Goal: Transaction & Acquisition: Register for event/course

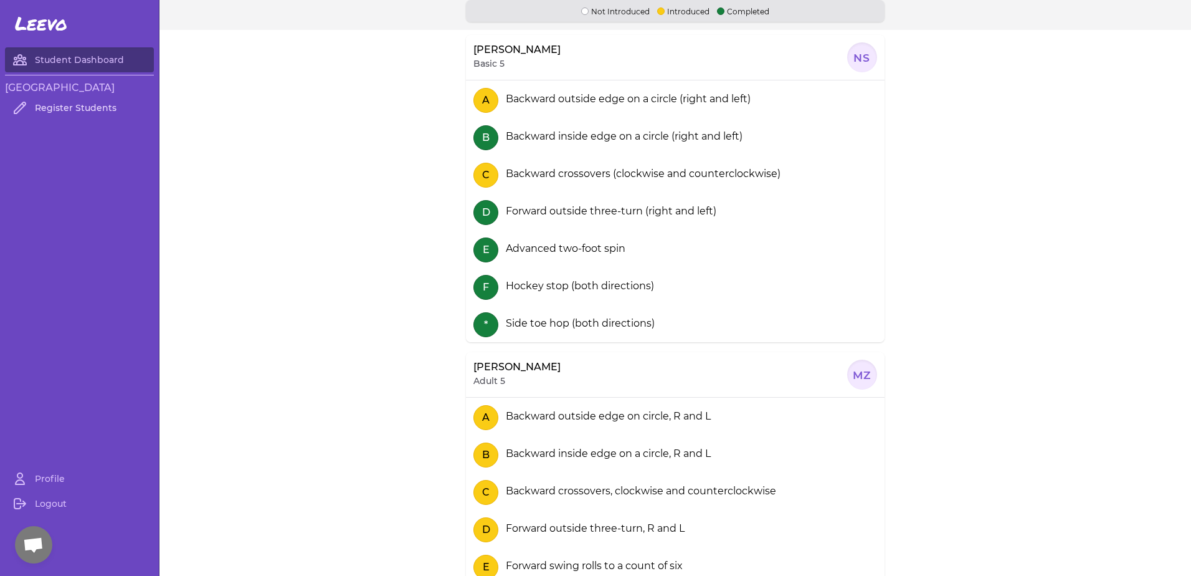
click at [86, 117] on link "Register Students" at bounding box center [79, 107] width 149 height 25
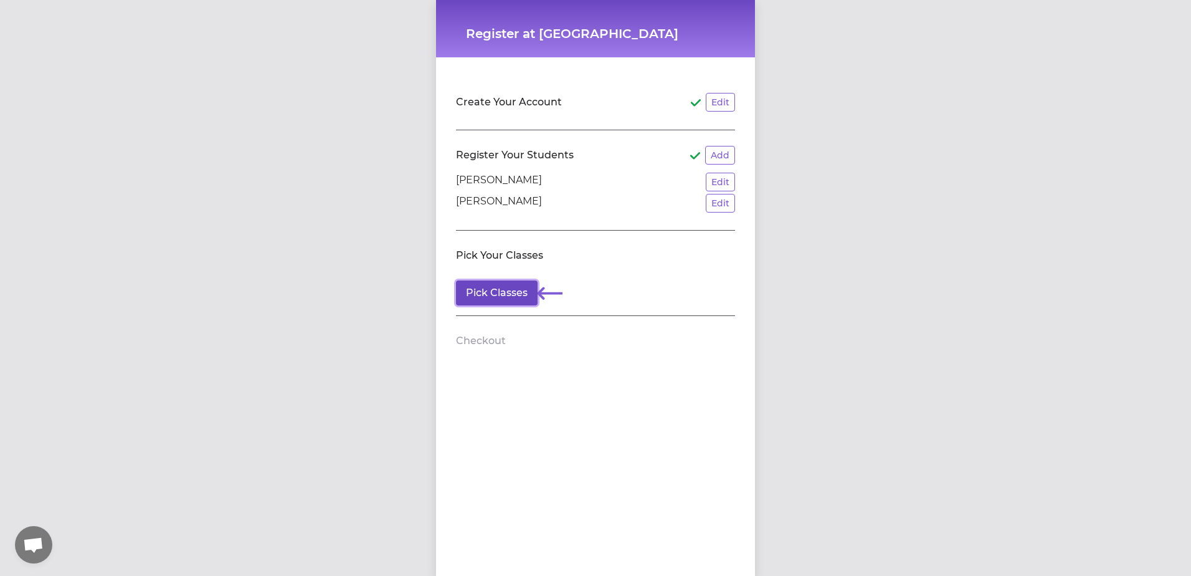
click at [507, 297] on button "Pick Classes" at bounding box center [497, 292] width 82 height 25
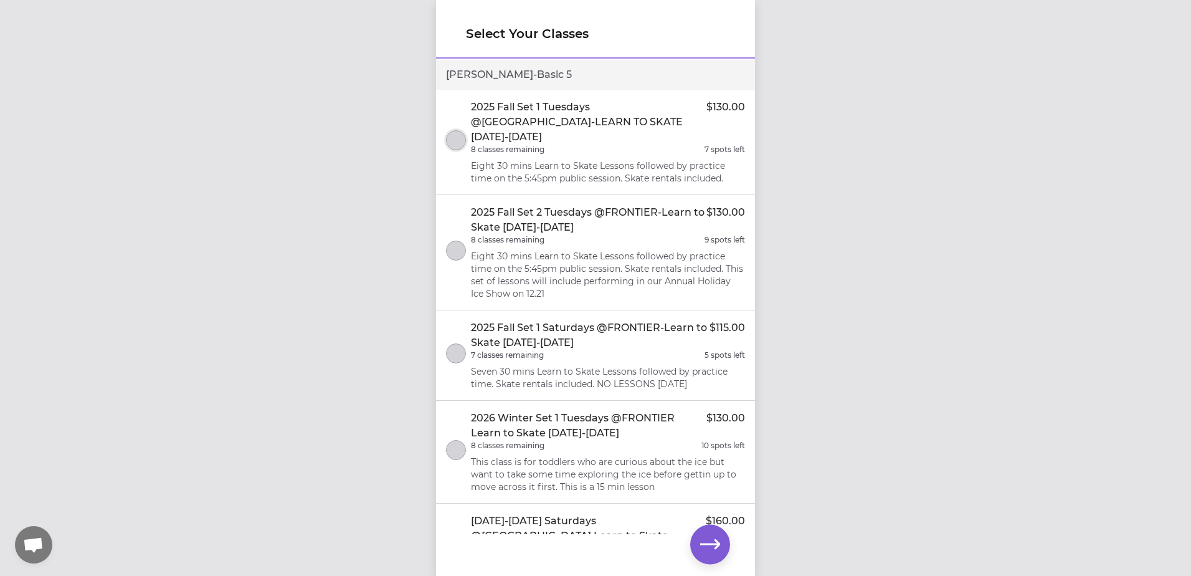
click at [455, 135] on button "select class" at bounding box center [456, 140] width 20 height 20
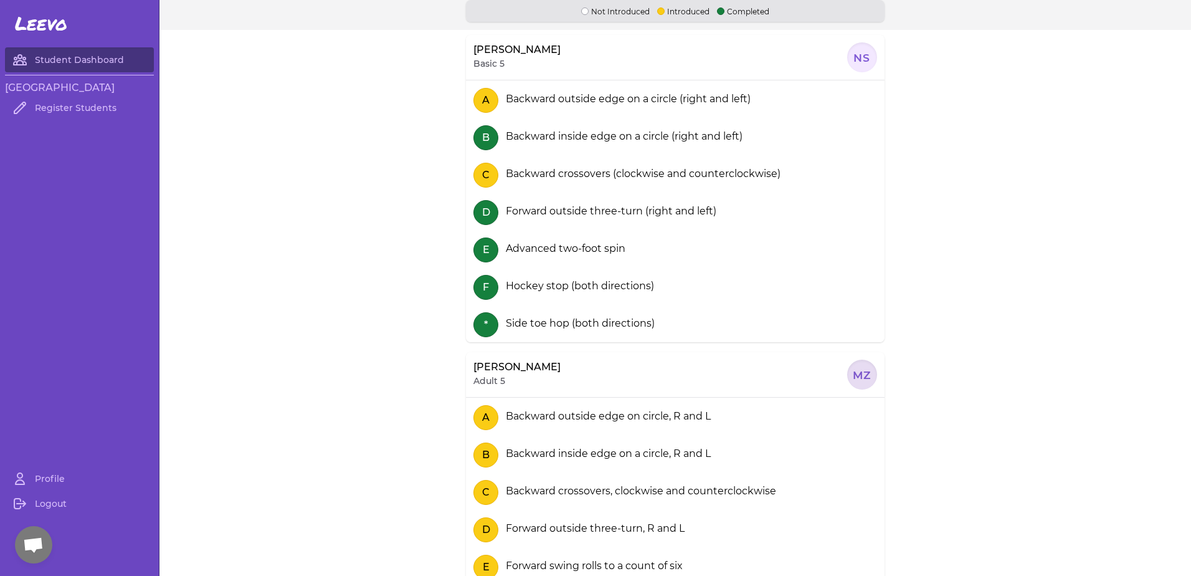
click at [866, 378] on div at bounding box center [862, 375] width 30 height 30
click at [115, 61] on link "Student Dashboard" at bounding box center [79, 59] width 149 height 25
click at [101, 67] on link "Student Dashboard" at bounding box center [79, 59] width 149 height 25
click at [72, 107] on link "Register Students" at bounding box center [79, 107] width 149 height 25
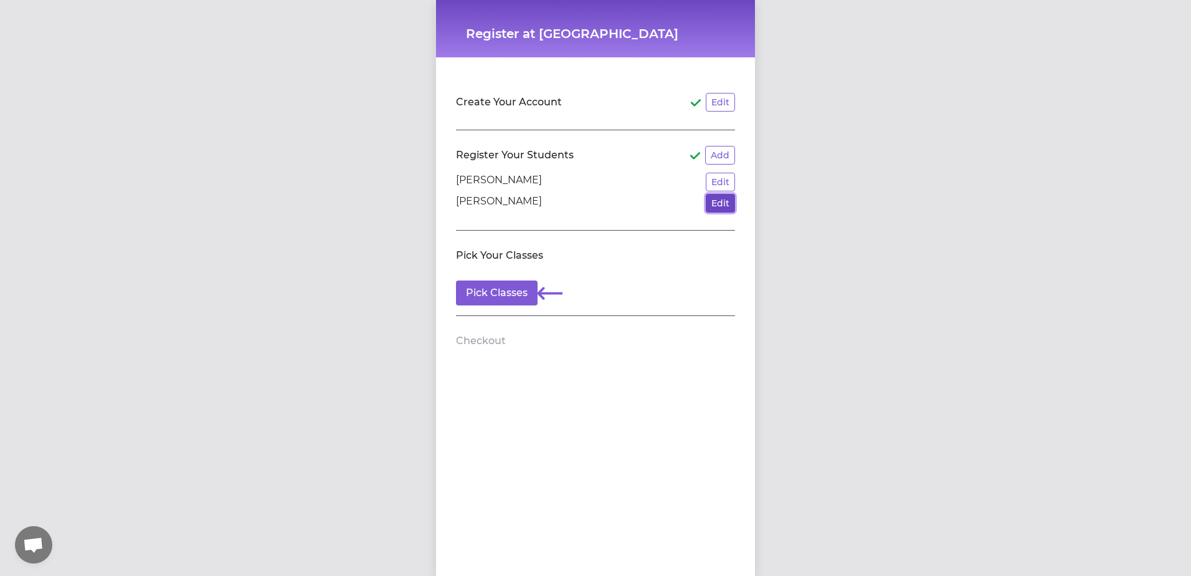
click at [721, 200] on button "Edit" at bounding box center [720, 203] width 29 height 19
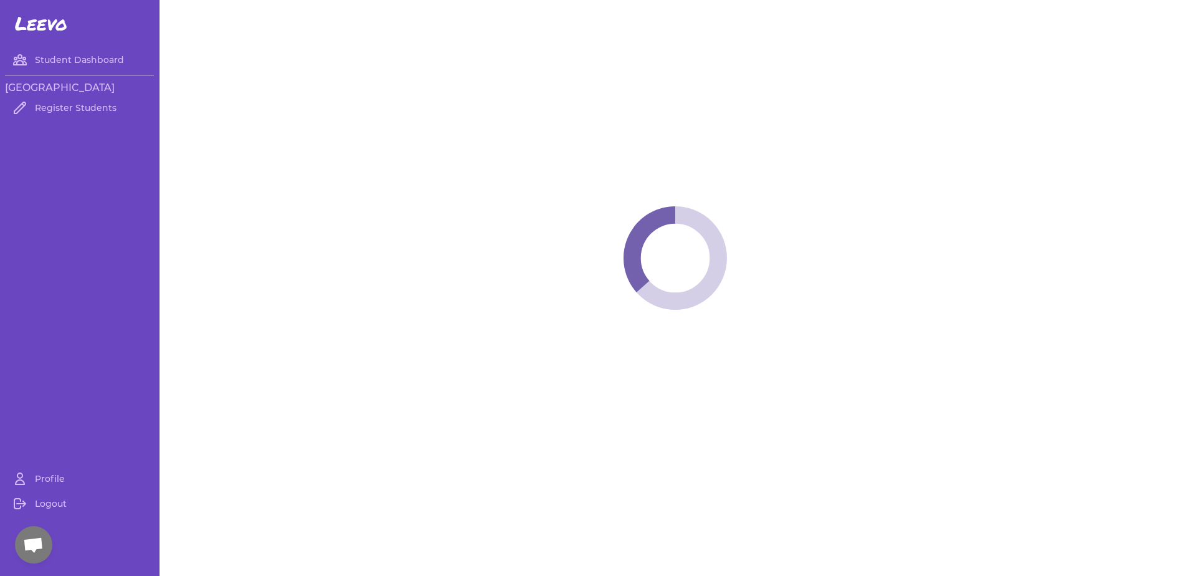
select select "ID"
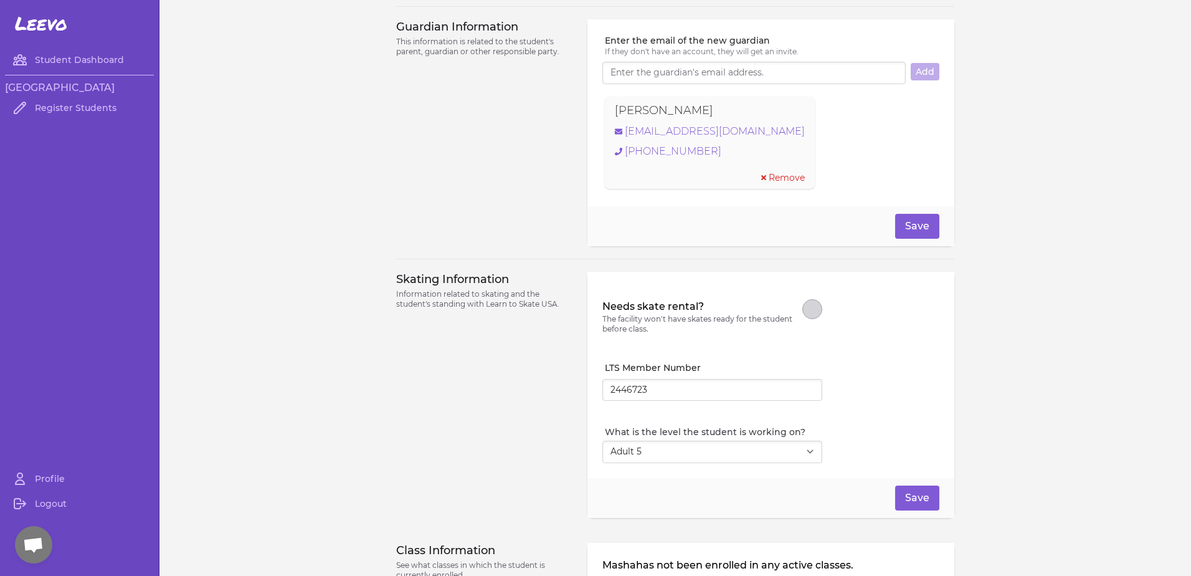
scroll to position [935, 0]
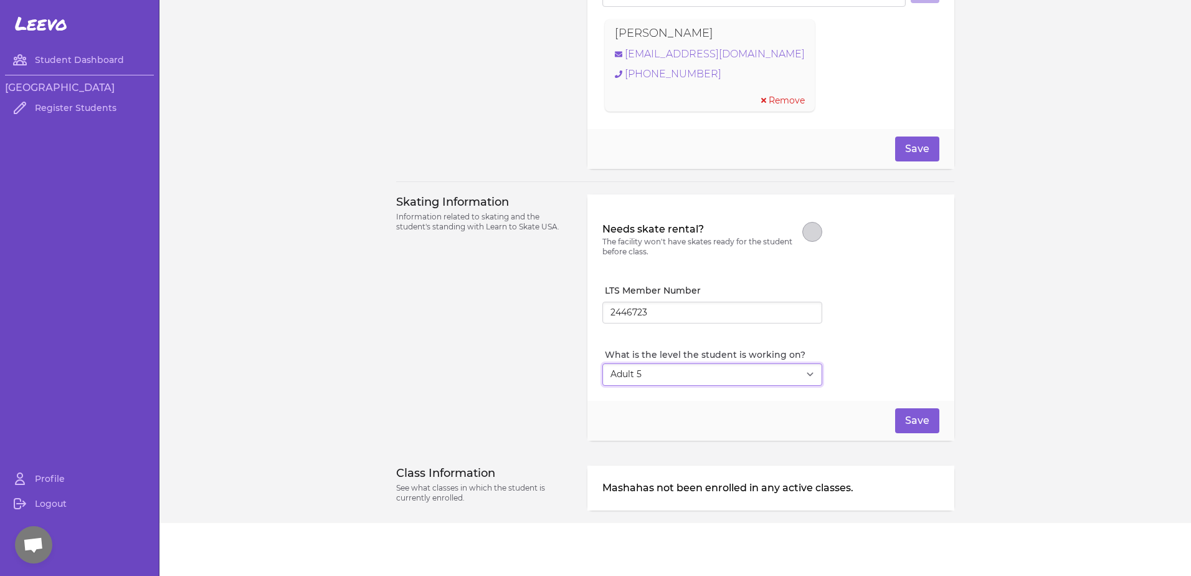
click at [798, 379] on select "Select Level I don't know Basic 1 Basic 2 Basic 3 Basic 4 Basic 5 Basic 6 Snowp…" at bounding box center [713, 374] width 220 height 22
select select "21"
click at [603, 363] on select "Select Level I don't know Basic 1 Basic 2 Basic 3 Basic 4 Basic 5 Basic 6 Snowp…" at bounding box center [713, 374] width 220 height 22
click at [908, 422] on button "Save" at bounding box center [917, 420] width 44 height 25
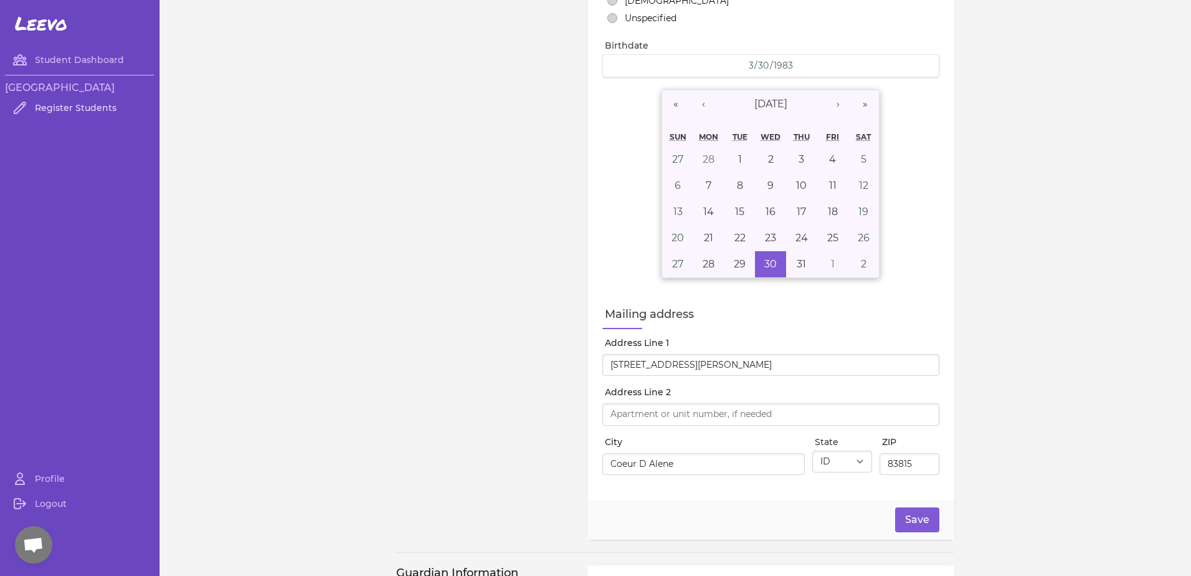
scroll to position [312, 0]
click at [69, 115] on link "Register Students" at bounding box center [79, 107] width 149 height 25
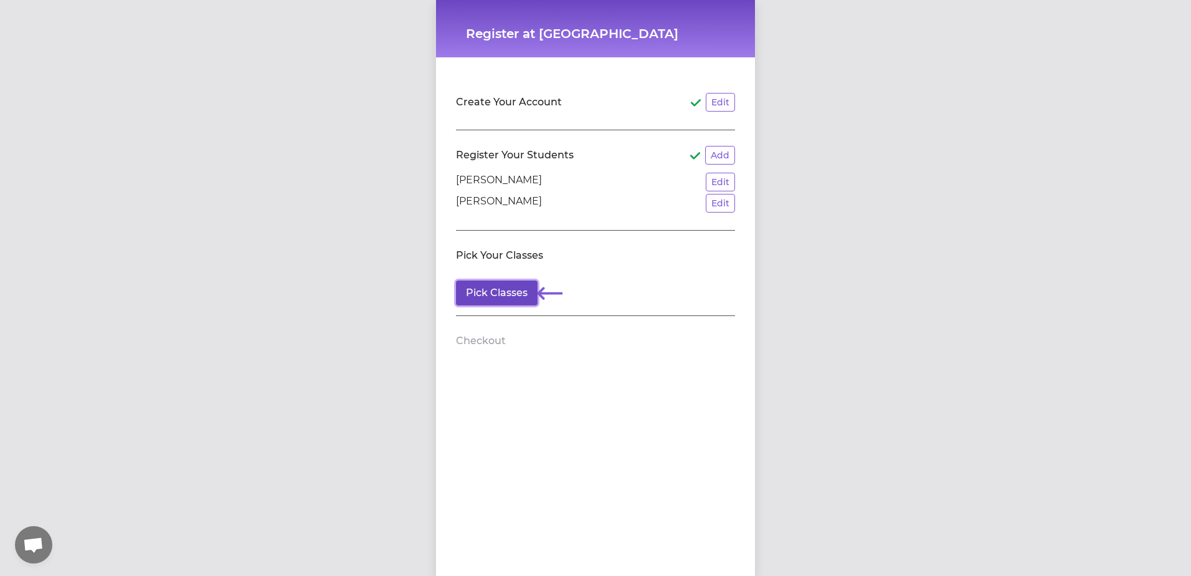
click at [473, 290] on button "Pick Classes" at bounding box center [497, 292] width 82 height 25
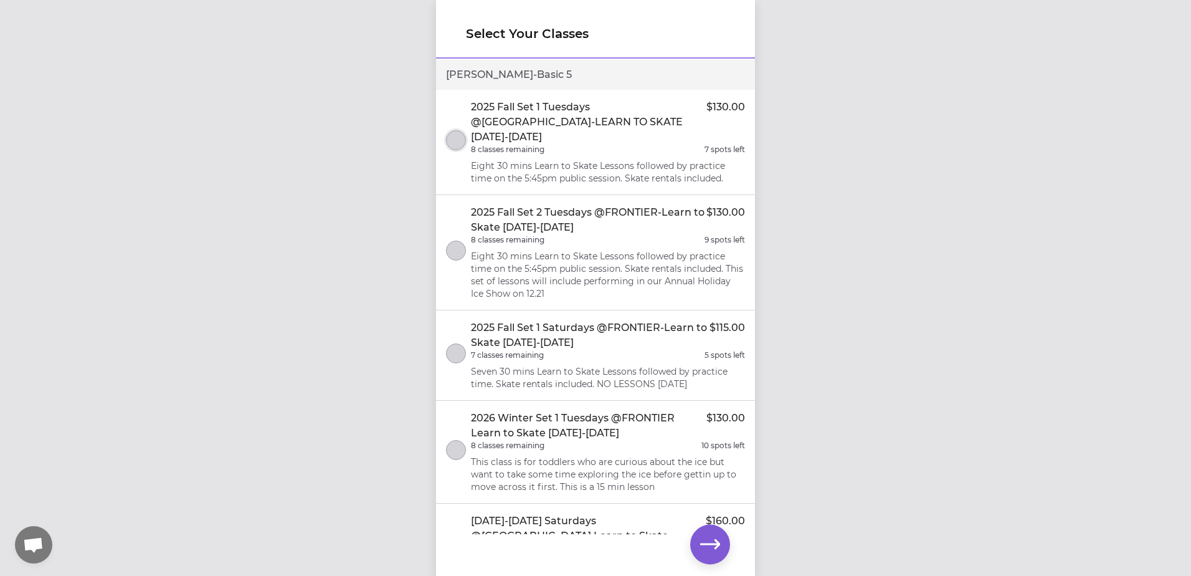
click at [464, 130] on button "select class" at bounding box center [456, 140] width 20 height 20
click at [973, 269] on div "Select Your Classes Noah - Basic 5 2025 Fall Set 1 Tuesdays @FRONTIER ARENA-LEA…" at bounding box center [595, 288] width 1191 height 576
click at [859, 189] on div "Select Your Classes Noah - Basic 5 2025 Fall Set 1 Tuesdays @FRONTIER ARENA-LEA…" at bounding box center [595, 288] width 1191 height 576
click at [457, 130] on button "select class" at bounding box center [456, 140] width 20 height 20
click at [461, 135] on button "select class" at bounding box center [456, 140] width 20 height 20
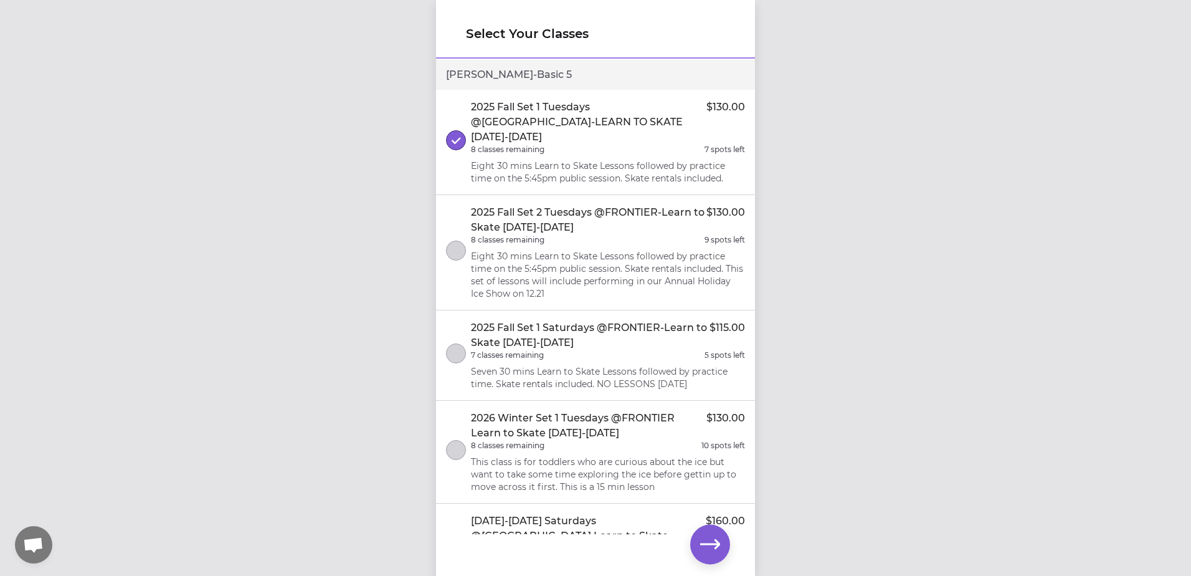
click at [861, 217] on div "Select Your Classes Noah - Basic 5 2025 Fall Set 1 Tuesdays @FRONTIER ARENA-LEA…" at bounding box center [595, 288] width 1191 height 576
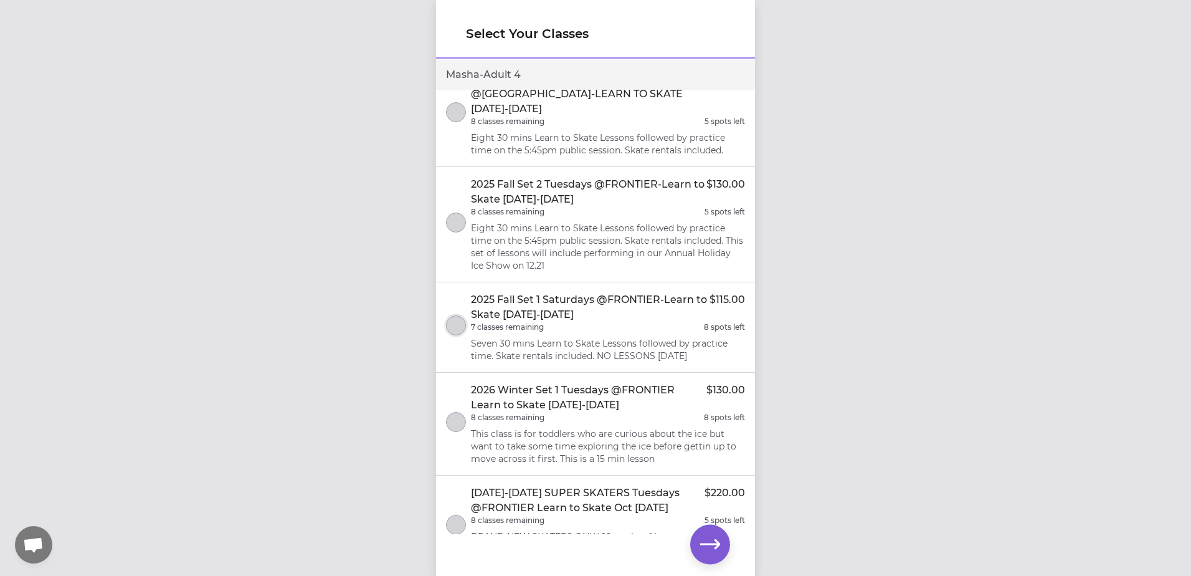
click at [461, 315] on button "select class" at bounding box center [456, 325] width 20 height 20
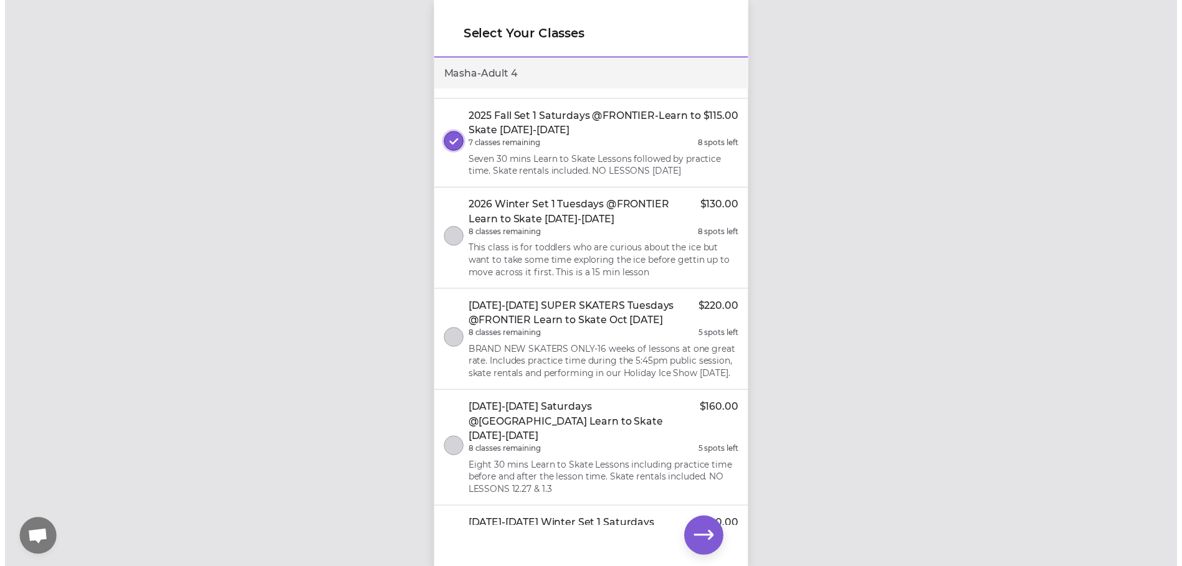
scroll to position [867, 0]
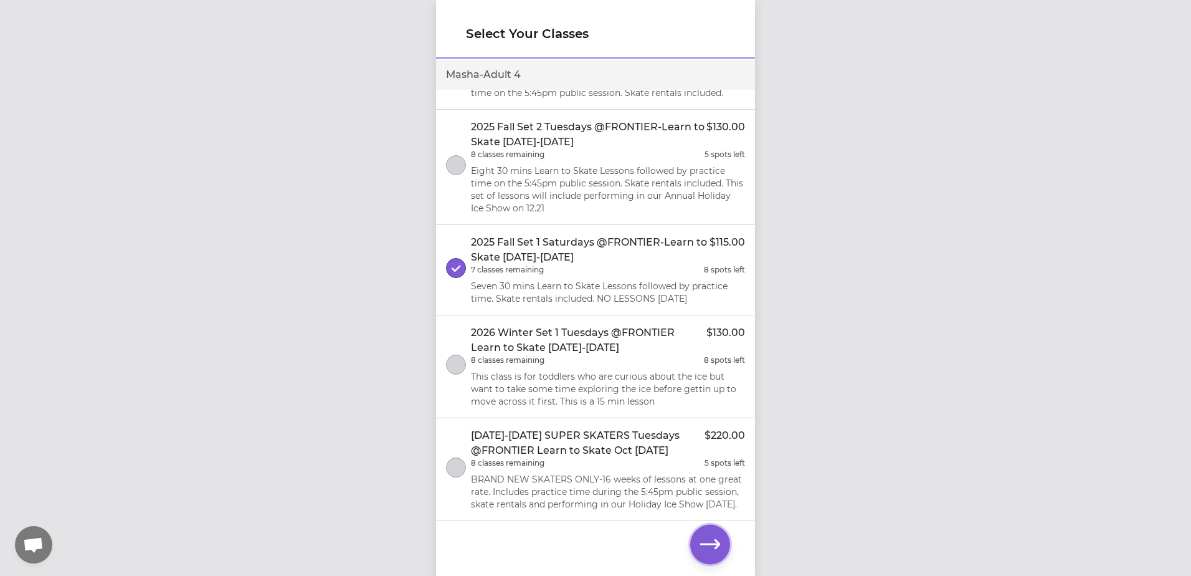
click at [719, 553] on icon "button" at bounding box center [710, 545] width 20 height 20
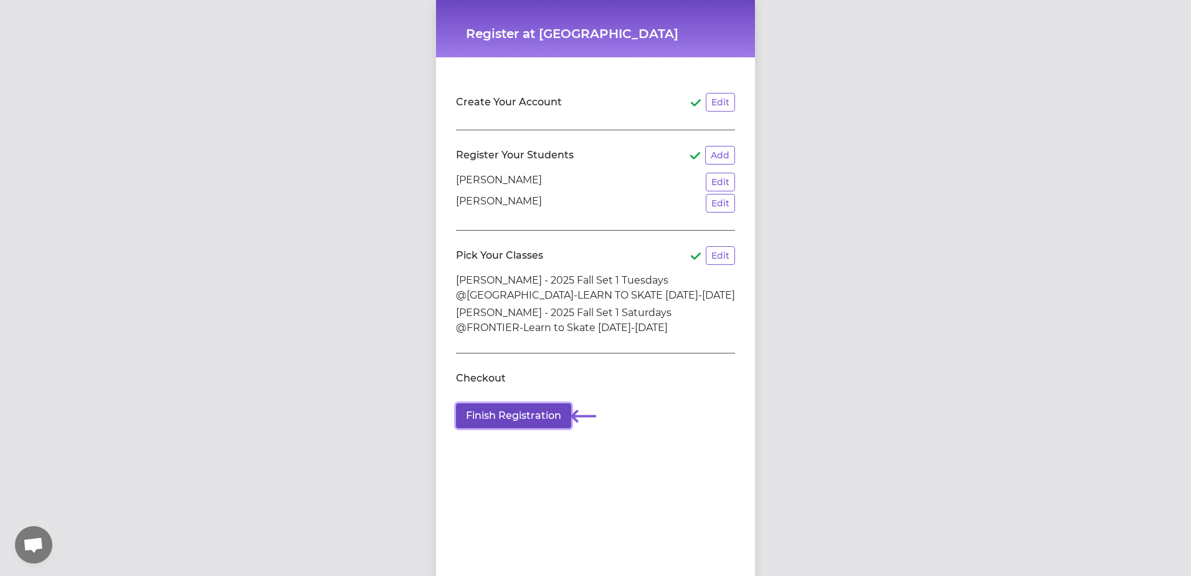
click at [512, 417] on button "Finish Registration" at bounding box center [513, 415] width 115 height 25
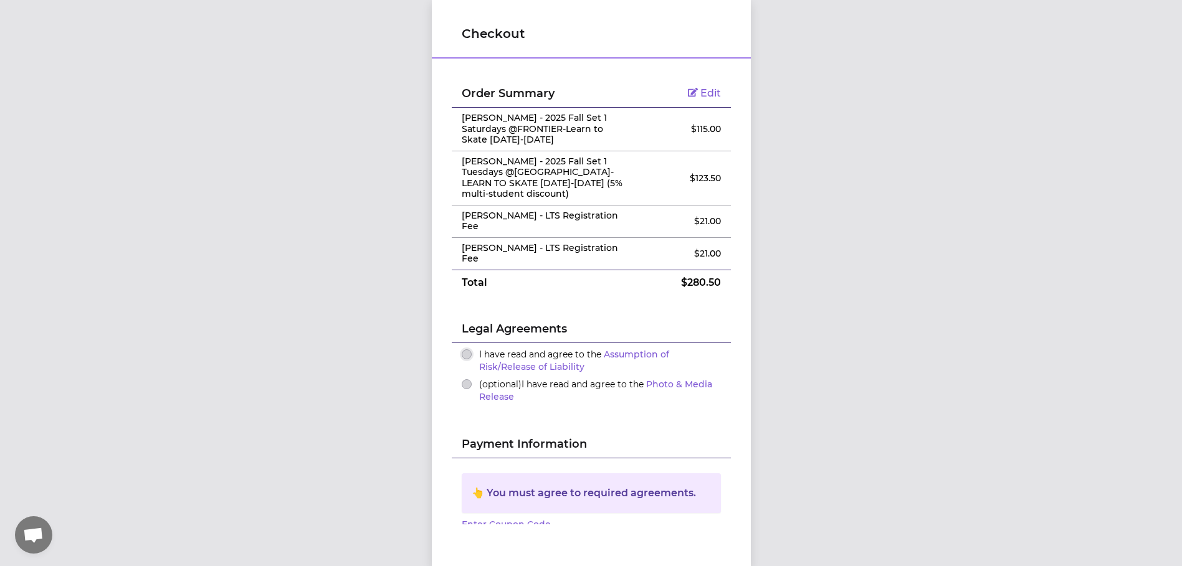
click at [462, 350] on button "I have read and agree to the Assumption of Risk/Release of Liability" at bounding box center [467, 355] width 10 height 10
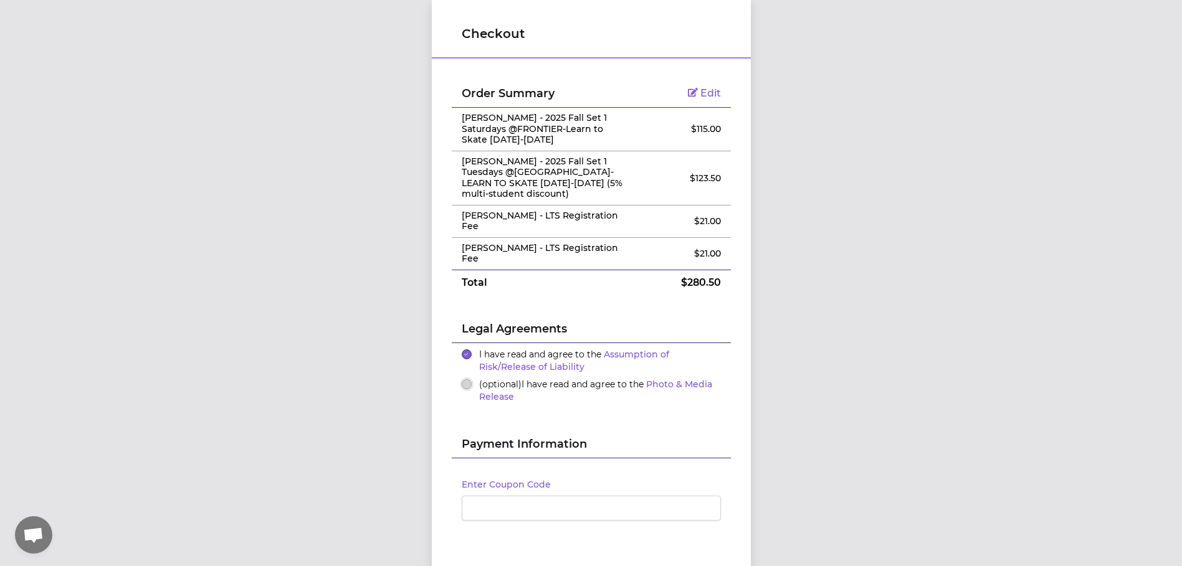
click at [463, 379] on button "(optional) I have read and agree to the Photo & Media Release" at bounding box center [467, 384] width 10 height 10
drag, startPoint x: 553, startPoint y: 229, endPoint x: 552, endPoint y: 206, distance: 23.1
click at [552, 206] on td "Maria Zhandalinova - LTS Registration Fee" at bounding box center [545, 221] width 186 height 32
drag, startPoint x: 552, startPoint y: 206, endPoint x: 581, endPoint y: 231, distance: 38.1
click at [581, 231] on p "Maria Zhandalinova - LTS Registration Fee" at bounding box center [545, 222] width 166 height 22
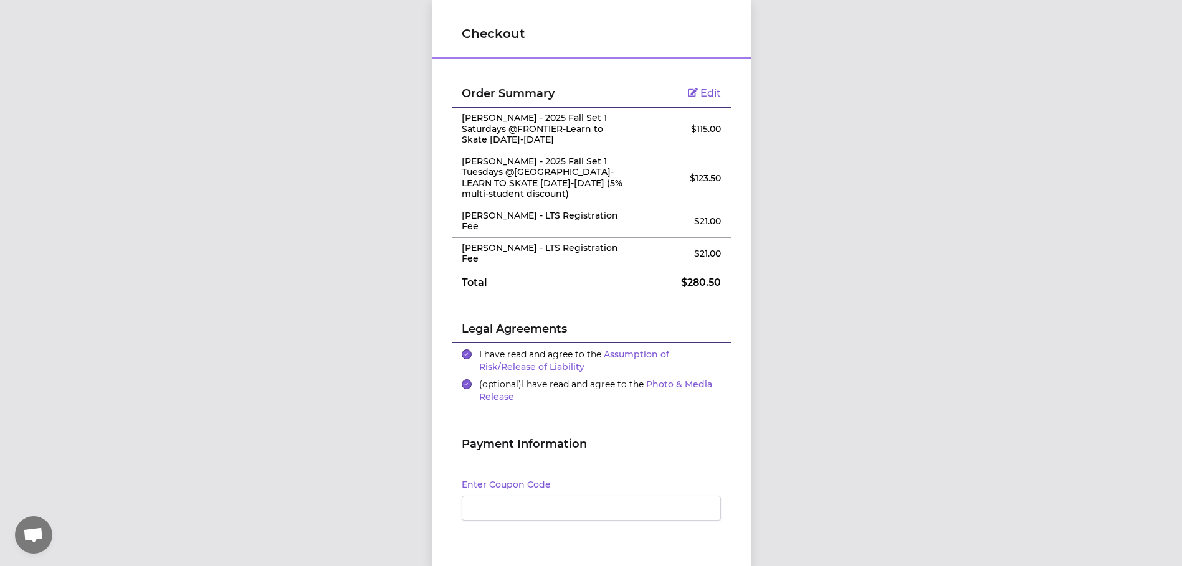
click at [563, 224] on p "Maria Zhandalinova - LTS Registration Fee" at bounding box center [545, 222] width 166 height 22
click at [566, 227] on p "Maria Zhandalinova - LTS Registration Fee" at bounding box center [545, 222] width 166 height 22
drag, startPoint x: 556, startPoint y: 227, endPoint x: 550, endPoint y: 217, distance: 12.1
click at [550, 217] on p "Maria Zhandalinova - LTS Registration Fee" at bounding box center [545, 222] width 166 height 22
drag, startPoint x: 550, startPoint y: 217, endPoint x: 560, endPoint y: 228, distance: 15.4
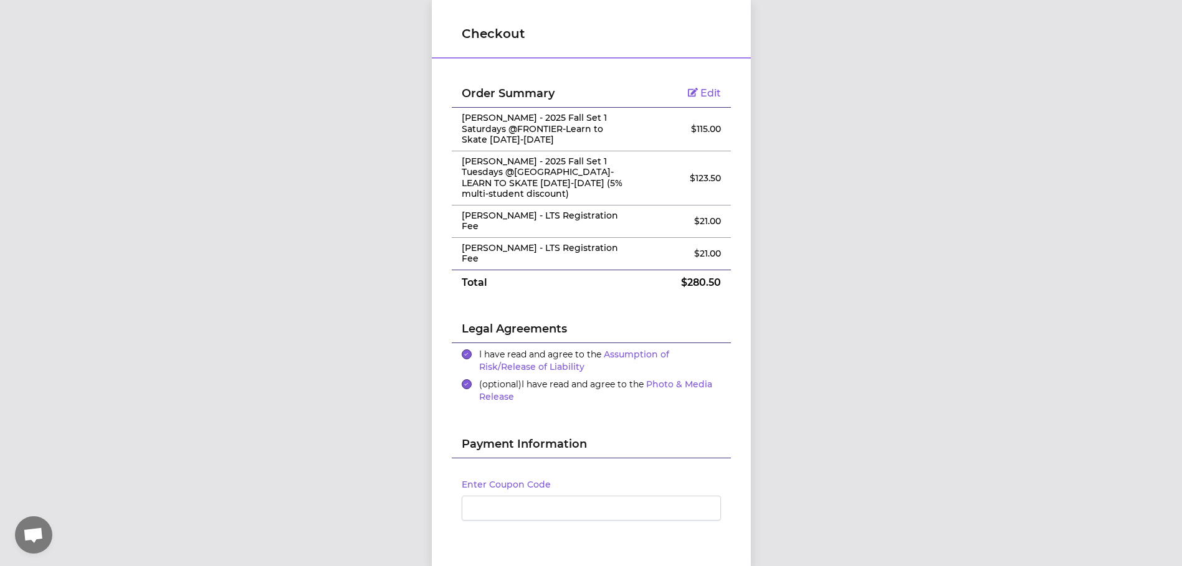
click at [560, 228] on p "Maria Zhandalinova - LTS Registration Fee" at bounding box center [545, 222] width 166 height 22
drag, startPoint x: 553, startPoint y: 219, endPoint x: 560, endPoint y: 232, distance: 14.8
click at [559, 232] on p "Maria Zhandalinova - LTS Registration Fee" at bounding box center [545, 222] width 166 height 22
click at [560, 232] on td "Maria Zhandalinova - LTS Registration Fee" at bounding box center [545, 221] width 186 height 32
drag, startPoint x: 551, startPoint y: 223, endPoint x: 548, endPoint y: 209, distance: 14.1
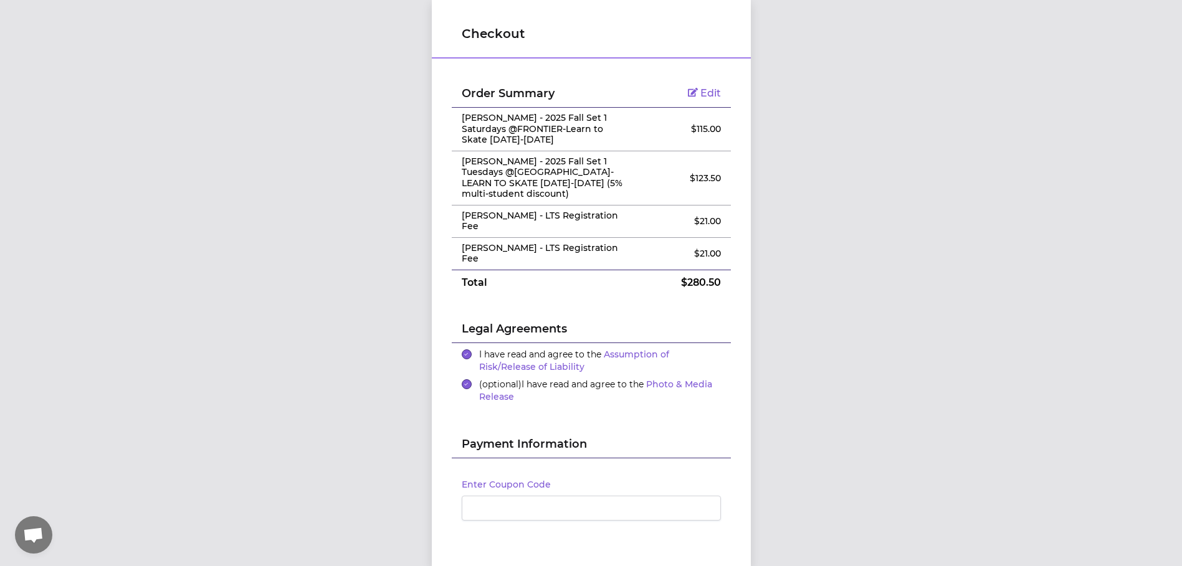
click at [548, 209] on td "Maria Zhandalinova - LTS Registration Fee" at bounding box center [545, 221] width 186 height 32
drag, startPoint x: 548, startPoint y: 209, endPoint x: 566, endPoint y: 228, distance: 26.0
click at [566, 228] on p "Maria Zhandalinova - LTS Registration Fee" at bounding box center [545, 222] width 166 height 22
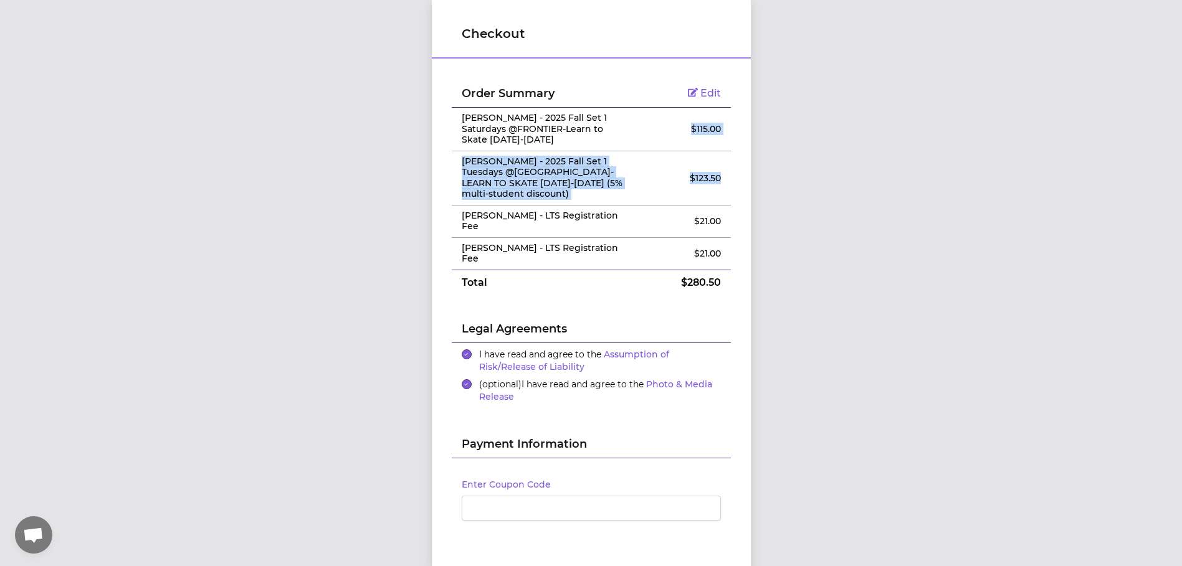
drag, startPoint x: 679, startPoint y: 122, endPoint x: 715, endPoint y: 202, distance: 88.1
click at [715, 202] on tbody "Order Summary Edit Maria Zhandalinova - 2025 Fall Set 1 Saturdays @FRONTIER-Lea…" at bounding box center [591, 188] width 279 height 216
drag, startPoint x: 715, startPoint y: 202, endPoint x: 667, endPoint y: 204, distance: 48.0
click at [667, 204] on td "$ 123.50" at bounding box center [683, 178] width 93 height 54
drag, startPoint x: 693, startPoint y: 200, endPoint x: 674, endPoint y: 132, distance: 70.4
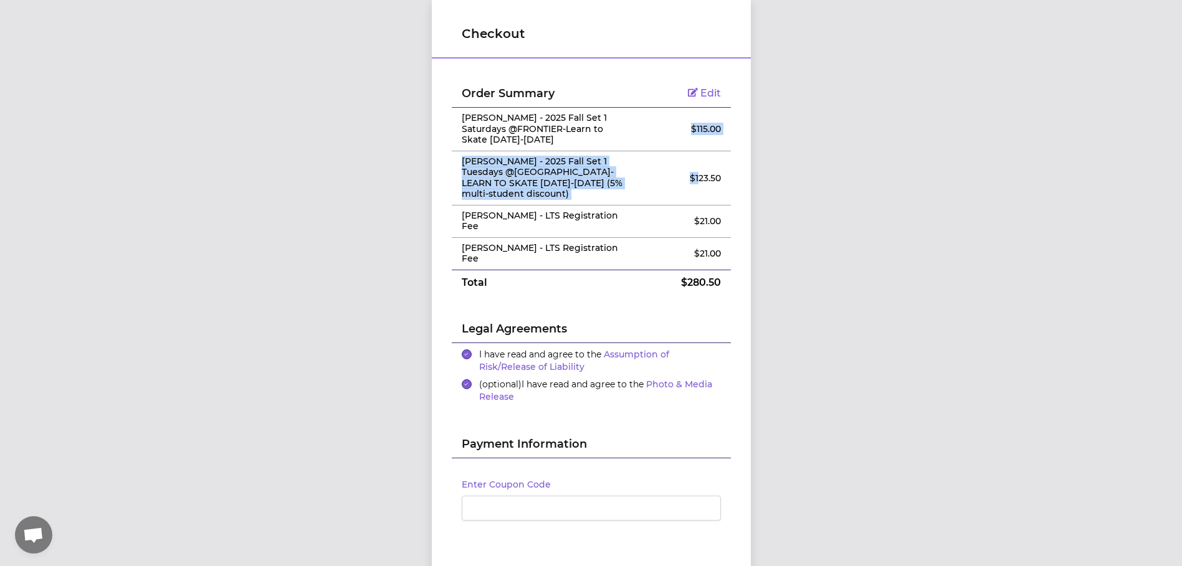
click at [674, 132] on tbody "Order Summary Edit Maria Zhandalinova - 2025 Fall Set 1 Saturdays @FRONTIER-Lea…" at bounding box center [591, 188] width 279 height 216
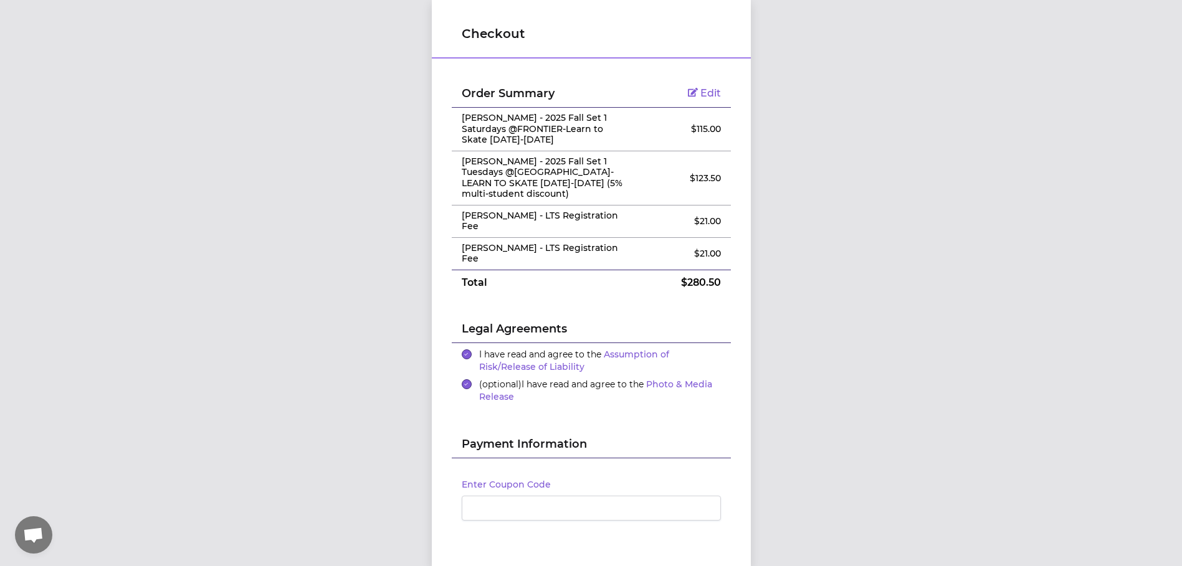
drag, startPoint x: 674, startPoint y: 132, endPoint x: 694, endPoint y: 206, distance: 76.0
click at [694, 206] on td "$ 21.00" at bounding box center [683, 221] width 93 height 32
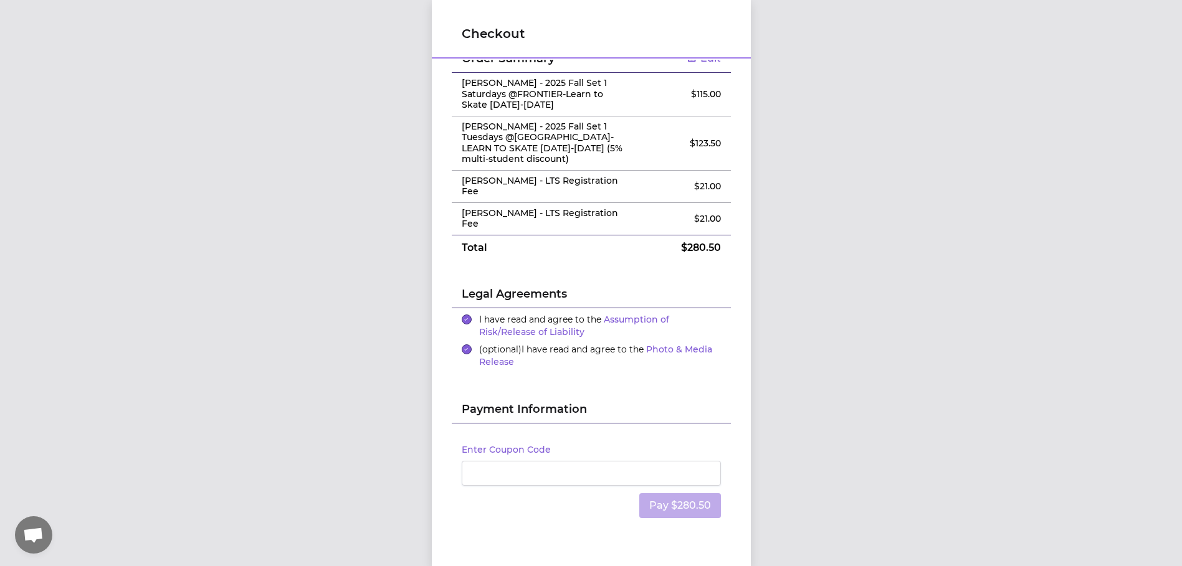
scroll to position [69, 0]
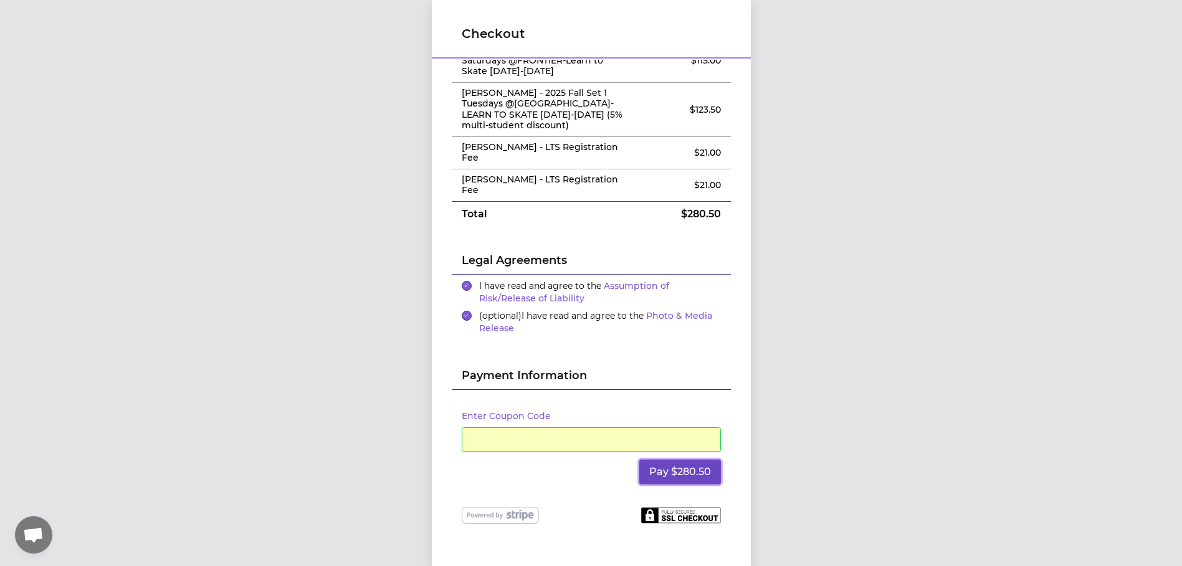
click at [686, 466] on button "Pay $280.50" at bounding box center [680, 472] width 82 height 25
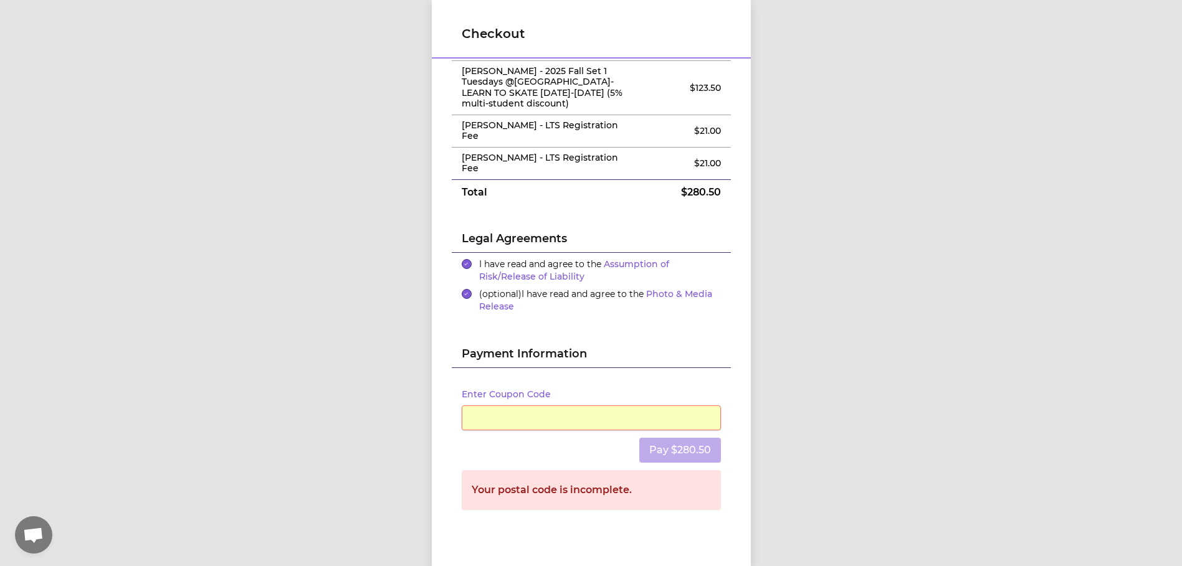
scroll to position [108, 0]
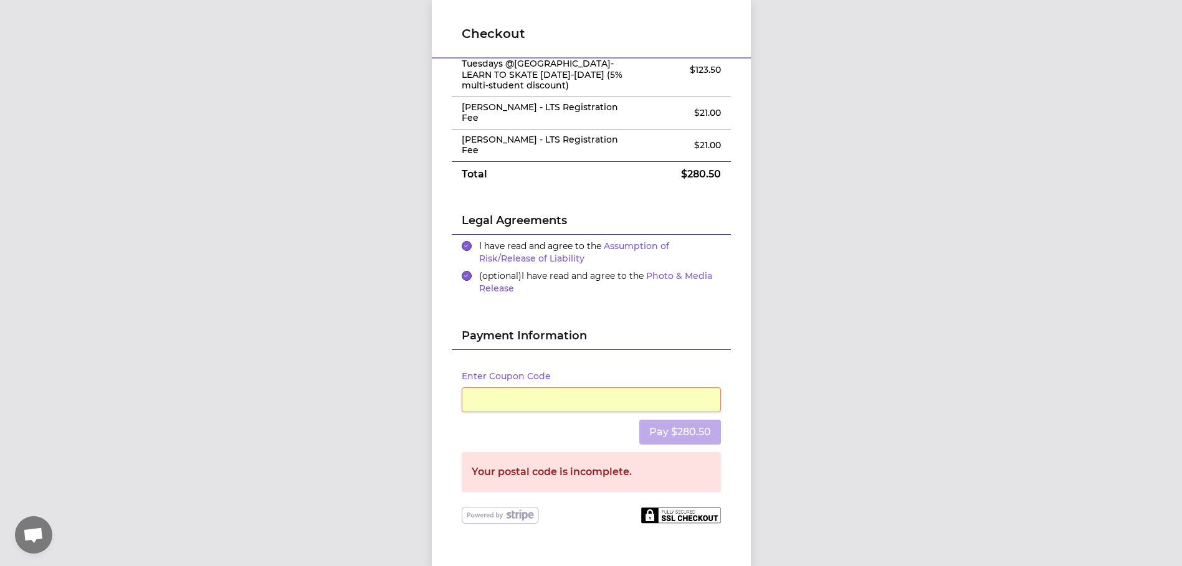
click at [694, 399] on div at bounding box center [591, 400] width 259 height 25
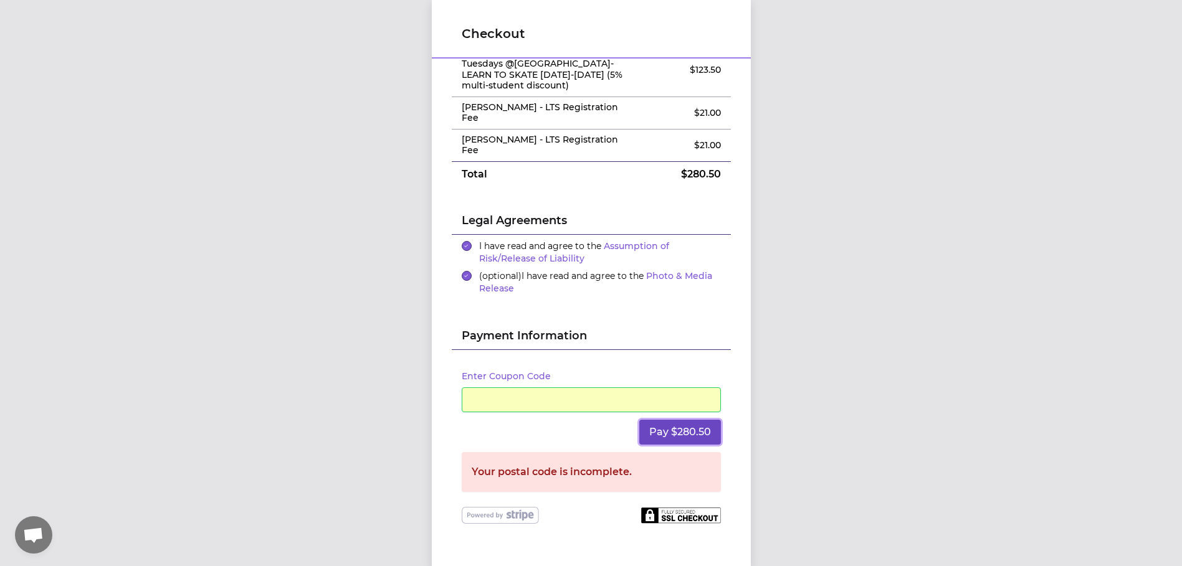
click at [674, 422] on button "Pay $280.50" at bounding box center [680, 432] width 82 height 25
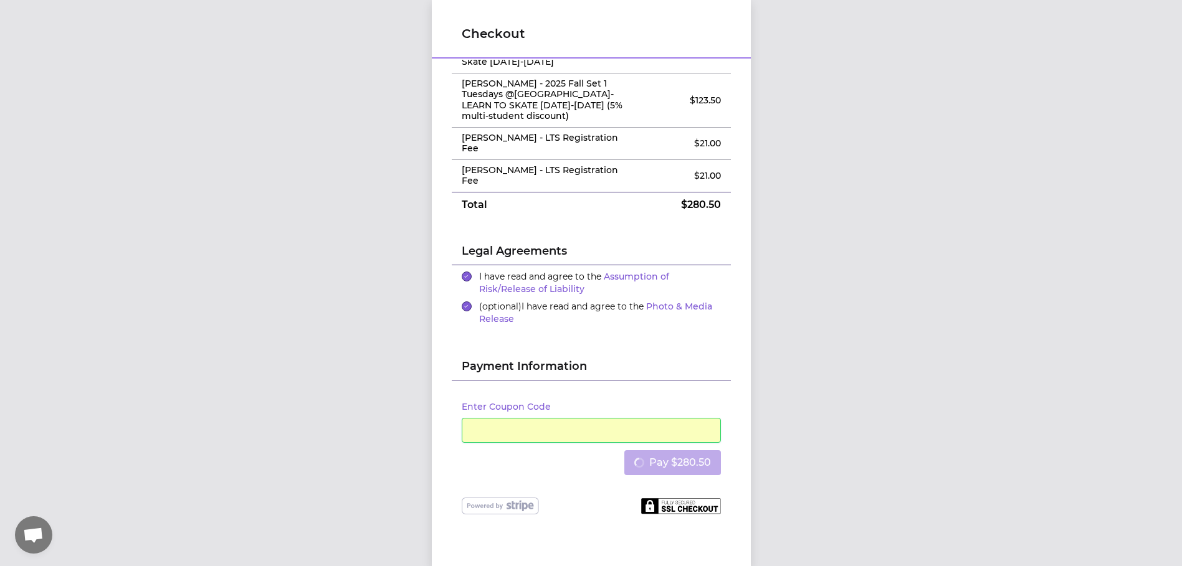
scroll to position [69, 0]
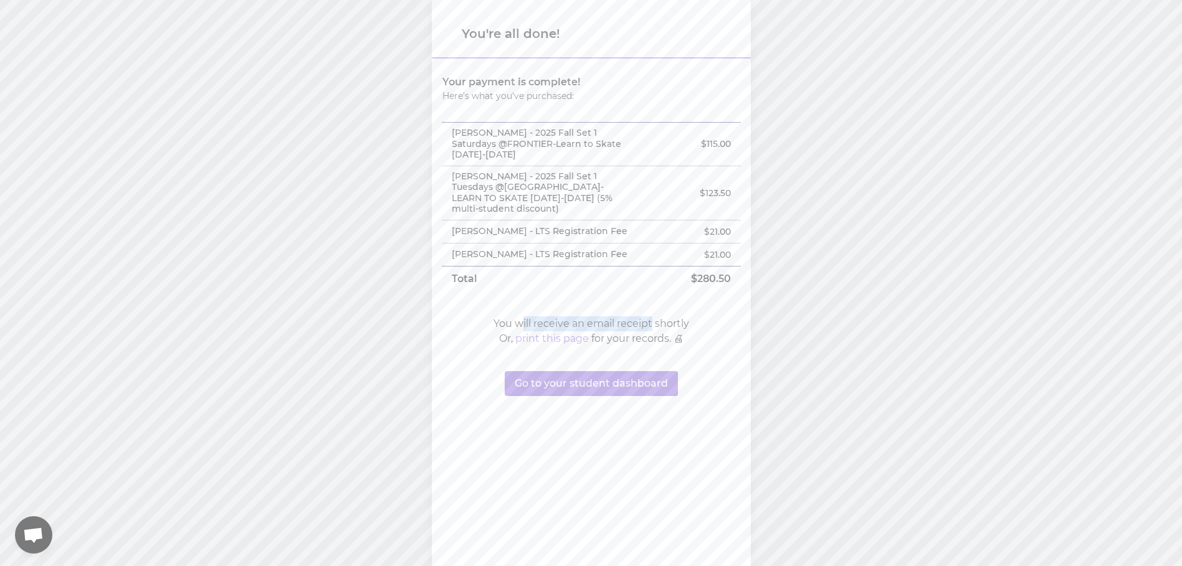
drag, startPoint x: 525, startPoint y: 335, endPoint x: 646, endPoint y: 331, distance: 120.9
click at [646, 331] on p "You will receive an email receipt shortly" at bounding box center [591, 324] width 196 height 15
drag, startPoint x: 646, startPoint y: 331, endPoint x: 617, endPoint y: 340, distance: 29.8
click at [617, 340] on p "Or, print this page for your records. 🖨" at bounding box center [591, 338] width 184 height 15
drag, startPoint x: 627, startPoint y: 351, endPoint x: 611, endPoint y: 315, distance: 40.2
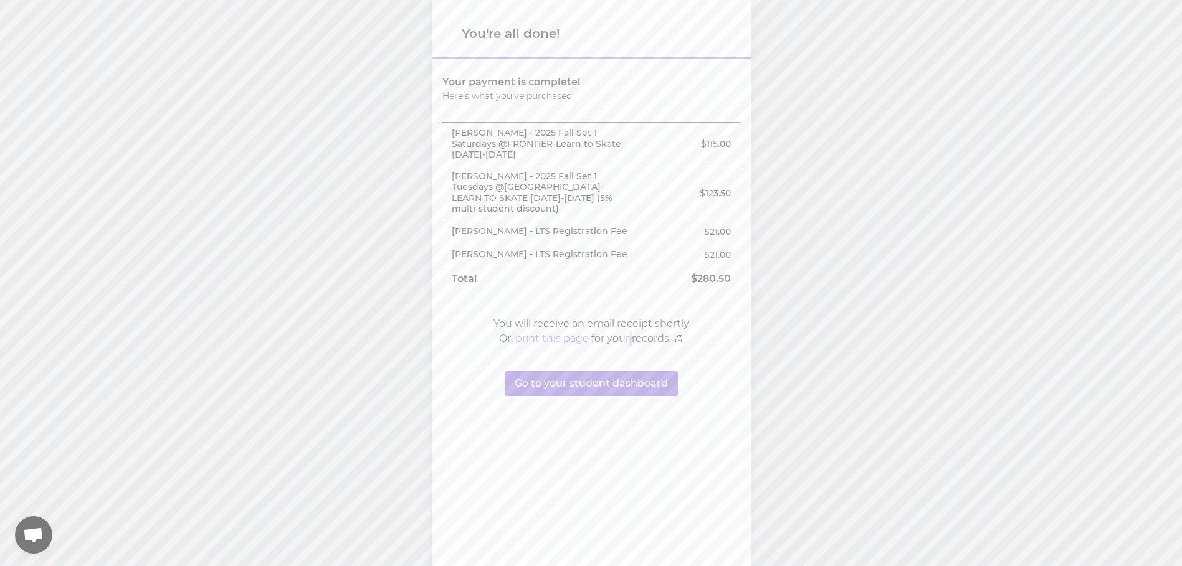
click at [611, 315] on div "Your payment is complete! Here's what you've purchased: Maria Zhandalinova - 20…" at bounding box center [591, 233] width 299 height 327
drag, startPoint x: 611, startPoint y: 315, endPoint x: 766, endPoint y: 379, distance: 167.6
click at [766, 379] on div "You're all done! Your payment is complete! Here's what you've purchased: Maria …" at bounding box center [591, 283] width 1182 height 566
